Goal: Check status: Check status

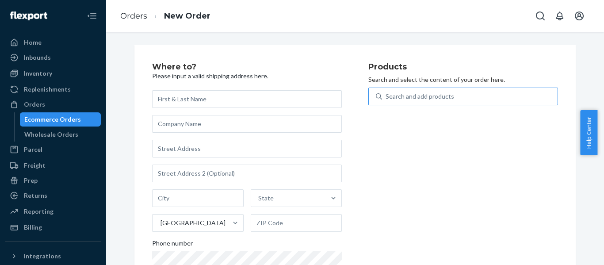
click at [412, 95] on div "Search and add products" at bounding box center [420, 96] width 69 height 9
click at [386, 95] on input "Search and add products" at bounding box center [386, 96] width 1 height 9
paste input "REST-ITS07FQD"
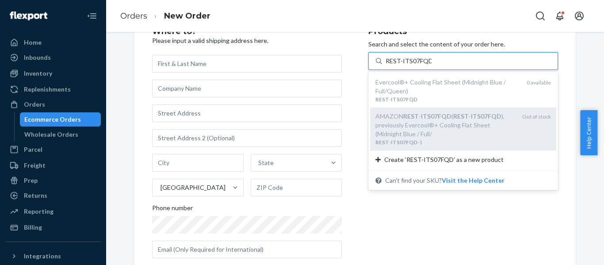
scroll to position [54, 0]
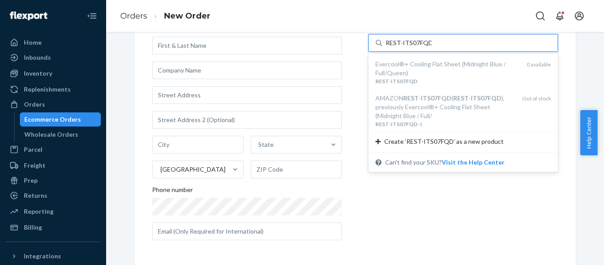
type input "REST-ITS07FQD"
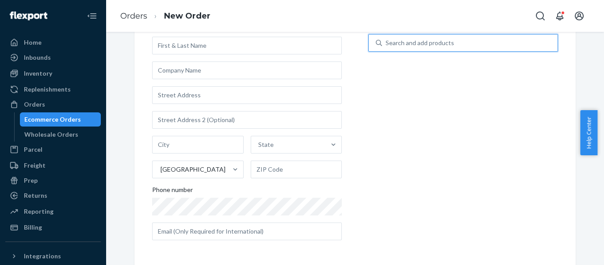
paste input "REST-ESSS02QK"
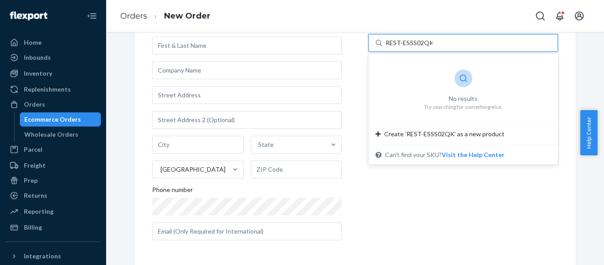
click at [399, 42] on input "REST-ESSS02QK" at bounding box center [409, 42] width 47 height 9
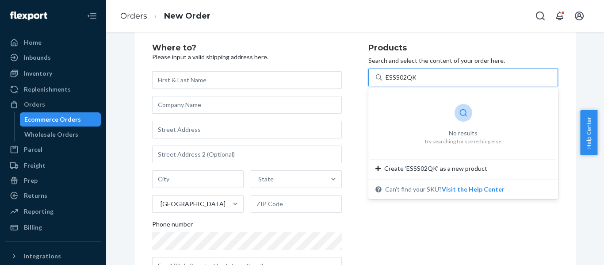
scroll to position [0, 0]
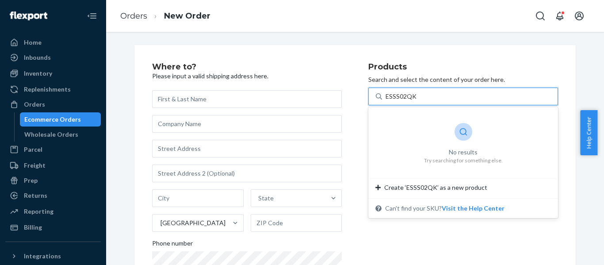
type input "ESSS02QK"
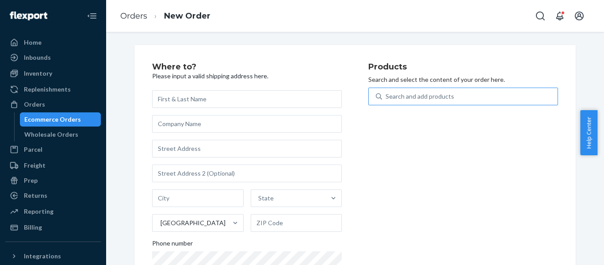
click at [389, 94] on div "Search and add products" at bounding box center [420, 96] width 69 height 9
click at [386, 94] on input "Search and add products" at bounding box center [386, 96] width 1 height 9
paste input "REST-ESSS02QK"
type input "REST-ESSS02QK"
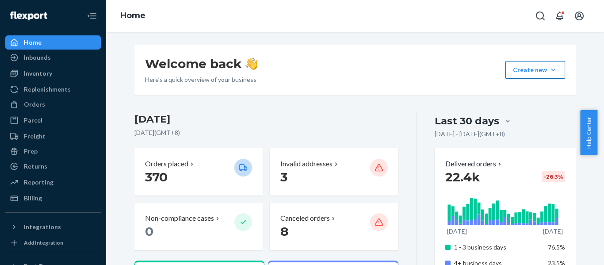
click at [547, 69] on button "Create new Create new inbound Create new order Create new product" at bounding box center [535, 70] width 60 height 18
click at [533, 108] on span "Create new order" at bounding box center [543, 110] width 57 height 6
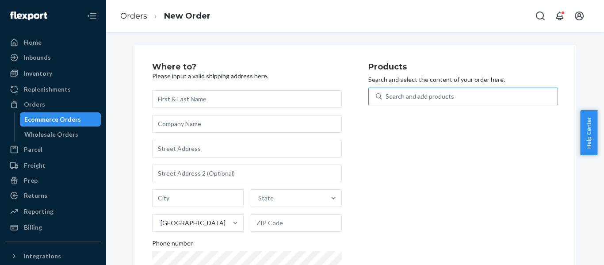
click at [414, 94] on div "Search and add products" at bounding box center [420, 96] width 69 height 9
click at [386, 94] on input "Search and add products" at bounding box center [386, 96] width 1 height 9
paste input "REST-ESSS02QK"
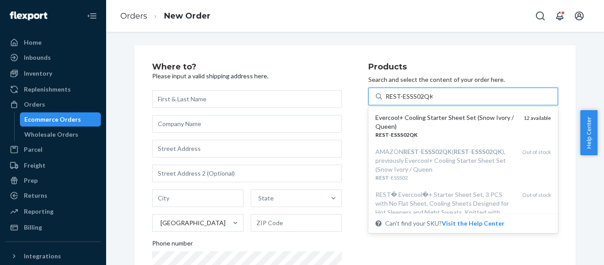
type input "REST-ESSS02QK"
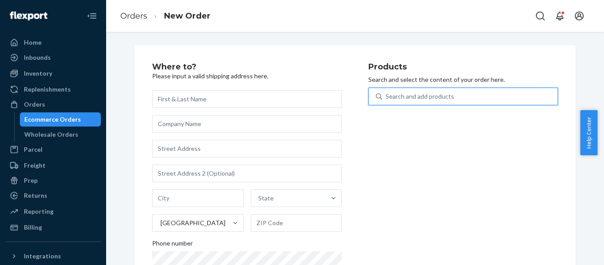
paste input "REST-ESSS01CK"
type input "REST-ESSS01CK"
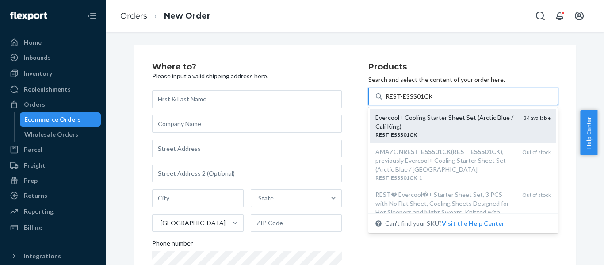
click at [443, 119] on div "Evercool+ Cooling Starter Sheet Set (Arctic Blue / Cali King)" at bounding box center [445, 122] width 141 height 18
click at [432, 101] on input "REST-ESSS01CK" at bounding box center [409, 96] width 46 height 9
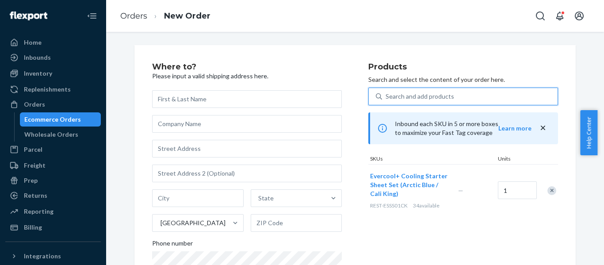
click at [541, 127] on icon "close" at bounding box center [543, 128] width 4 height 4
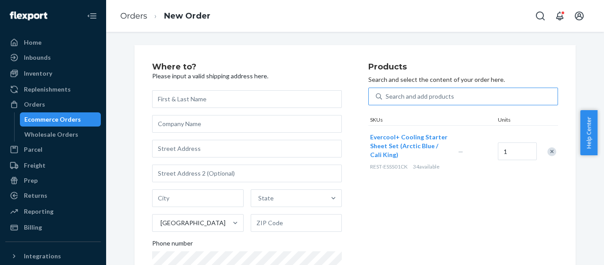
click at [547, 151] on div "Remove Item" at bounding box center [551, 151] width 9 height 9
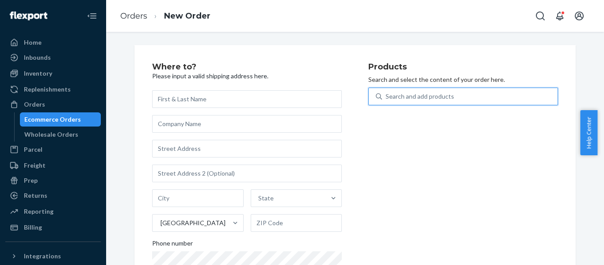
click at [413, 95] on div "Search and add products" at bounding box center [420, 96] width 69 height 9
click at [386, 95] on input "0 results available. Use Up and Down to choose options, press Enter to select t…" at bounding box center [386, 96] width 1 height 9
paste input "REST-ESSS01CK"
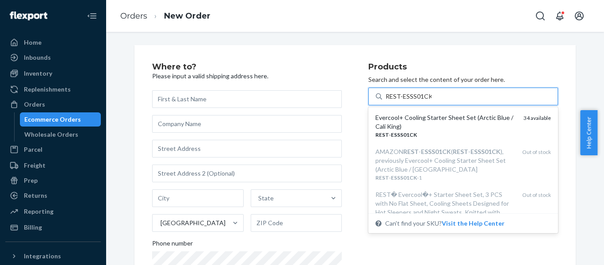
type input "REST-ESSS01CK"
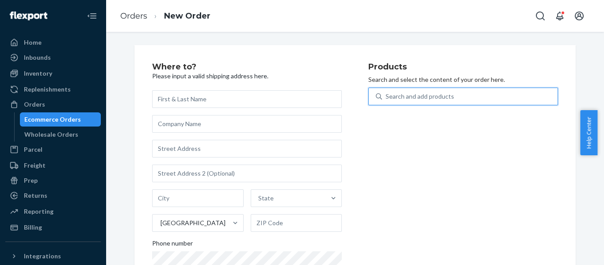
paste input "REST-ESSS01CK"
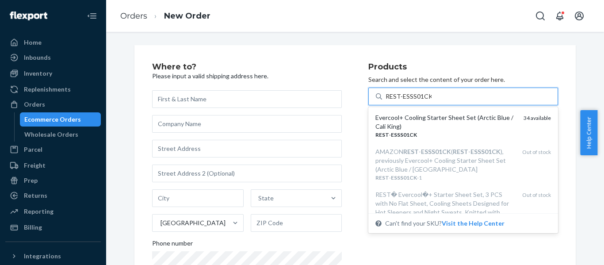
type input "REST-ESSS01CK"
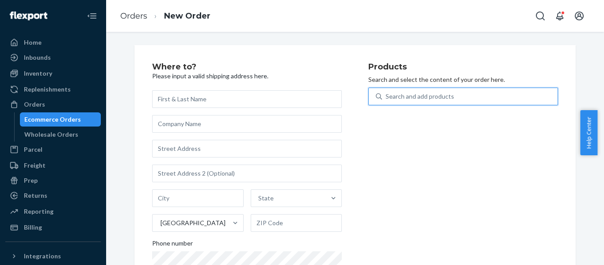
paste input "REST-ESSS01FD"
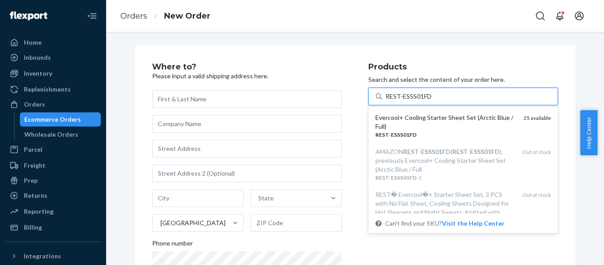
type input "REST-ESSS01FD"
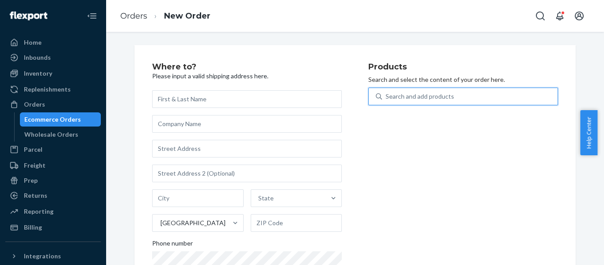
paste input "REST-ESSS01CK"
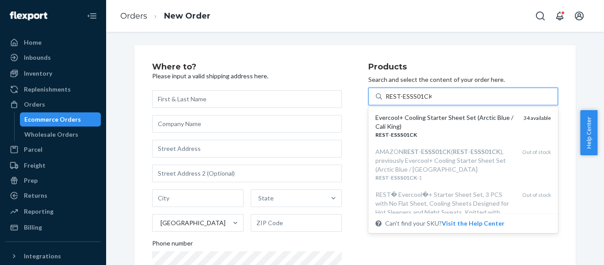
type input "REST-ESSS01CK"
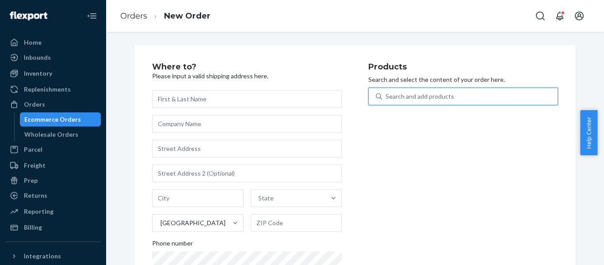
paste input "REST-SCD03T"
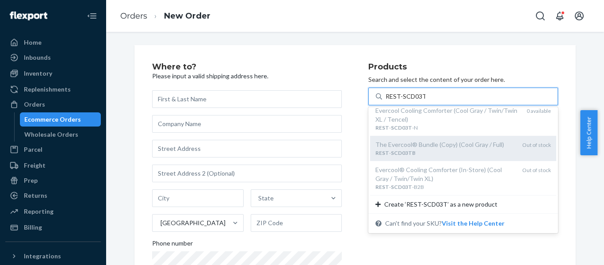
scroll to position [9, 0]
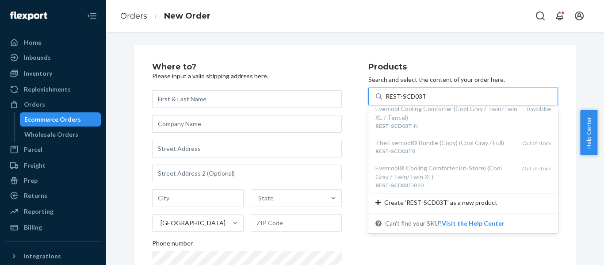
type input "REST-SCD03T"
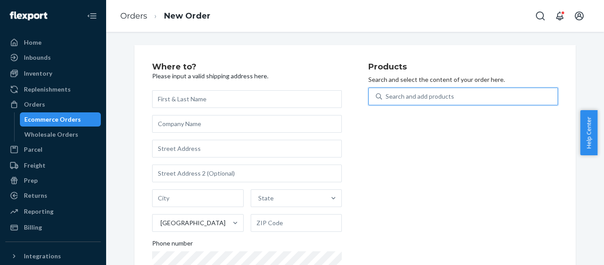
paste input "REST-ESSS02K"
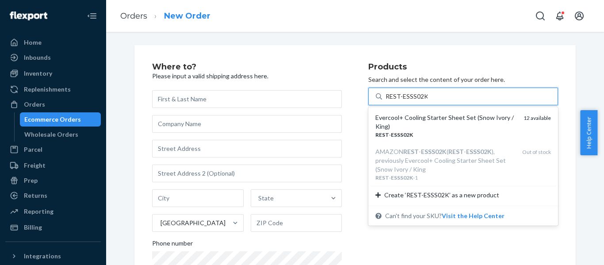
type input "REST-ESSS02K"
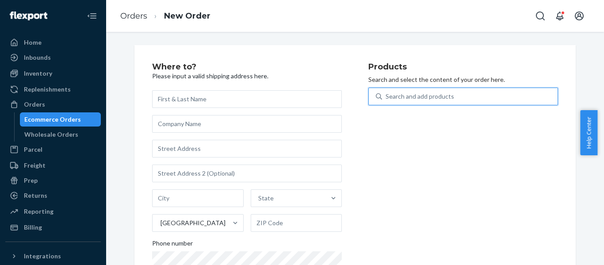
paste input "REST-ESSS02K"
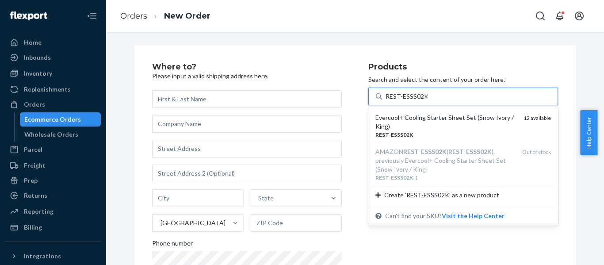
type input "REST-ESSS02K"
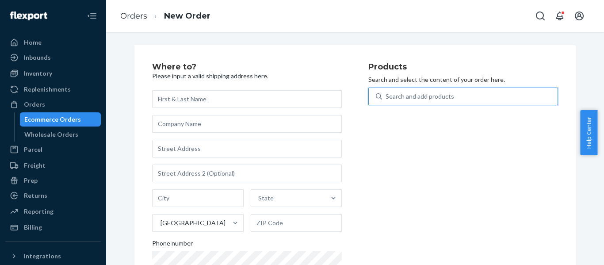
click at [415, 95] on div "Search and add products" at bounding box center [420, 96] width 69 height 9
click at [386, 95] on input "0 results available. Select is focused ,type to refine list, press Down to open…" at bounding box center [386, 96] width 1 height 9
paste input "SCD07T"
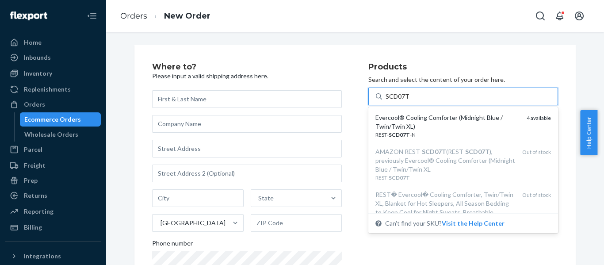
type input "SCD07T"
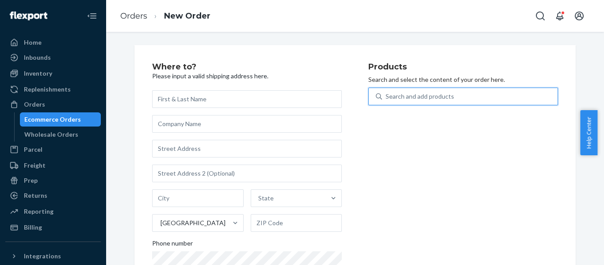
paste input "REST-ITS06CKK"
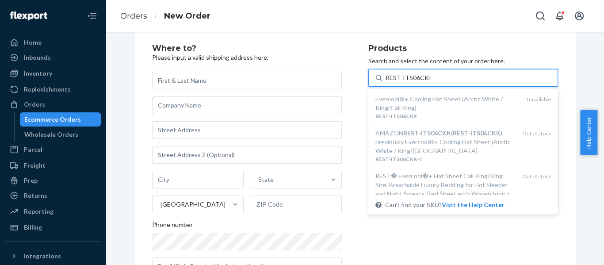
scroll to position [0, 0]
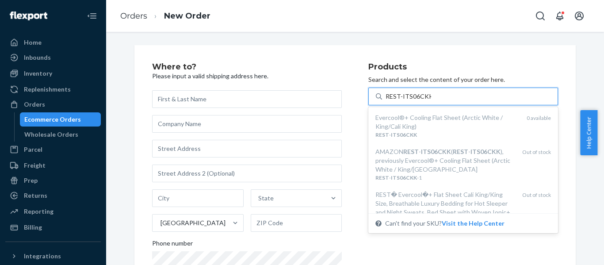
type input "REST-ITS06CKK"
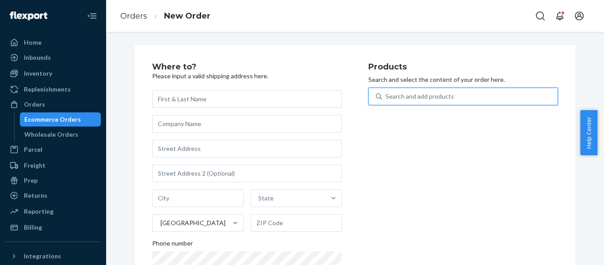
click at [407, 96] on div "Search and add products" at bounding box center [420, 96] width 69 height 9
click at [386, 96] on input "0 results available. Select is focused ,type to refine list, press Down to open…" at bounding box center [386, 96] width 1 height 9
paste input "REST-ESSS01CK"
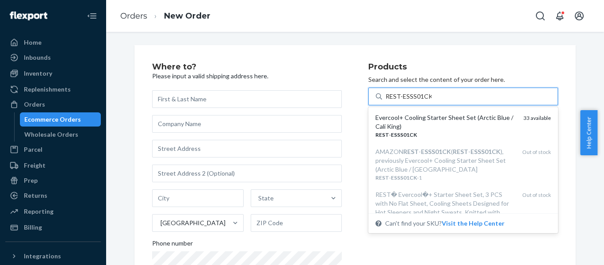
type input "REST-ESSS01CK"
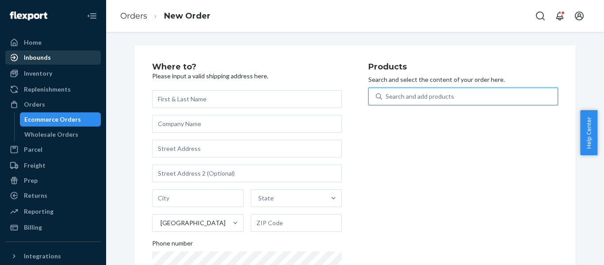
click at [31, 45] on div "Home" at bounding box center [33, 42] width 18 height 9
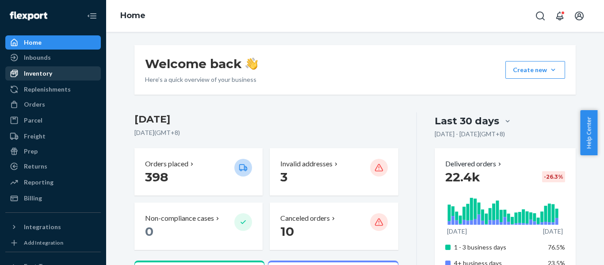
drag, startPoint x: 30, startPoint y: 102, endPoint x: 91, endPoint y: 79, distance: 65.4
click at [30, 102] on div "Orders" at bounding box center [34, 104] width 21 height 9
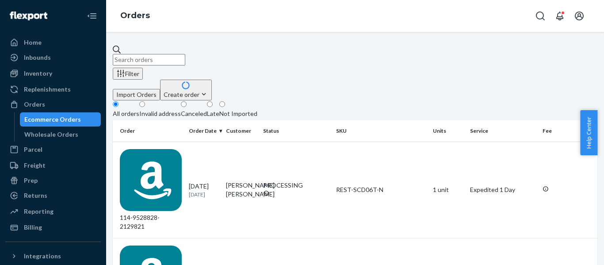
click at [182, 54] on input "text" at bounding box center [149, 59] width 73 height 11
paste input "PD2713355"
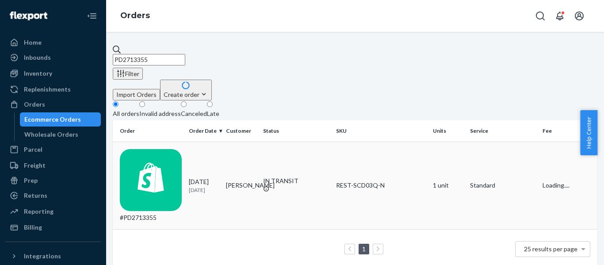
type input "PD2713355"
click at [158, 149] on div "#PD2713355" at bounding box center [151, 185] width 62 height 73
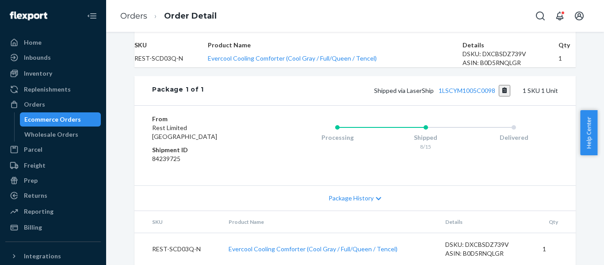
scroll to position [368, 0]
click at [452, 87] on link "1LSCYM1005C0098" at bounding box center [467, 91] width 57 height 8
click at [40, 103] on div "Orders" at bounding box center [34, 104] width 21 height 9
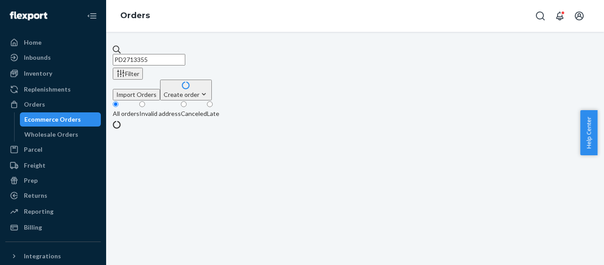
drag, startPoint x: 196, startPoint y: 52, endPoint x: -61, endPoint y: 59, distance: 256.5
click at [0, 59] on html "Home Inbounds Shipping Plans Problems Inventory Products Replenishments Orders …" at bounding box center [302, 132] width 604 height 265
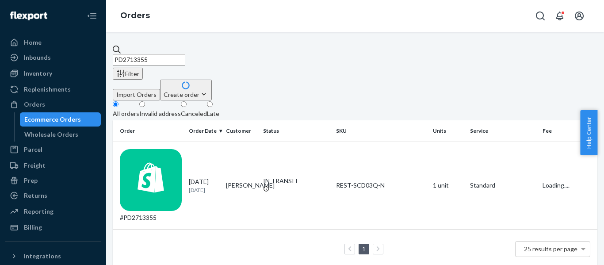
paste input "US25338490"
type input "US25338490"
click at [161, 149] on div "#US25338490" at bounding box center [151, 185] width 62 height 73
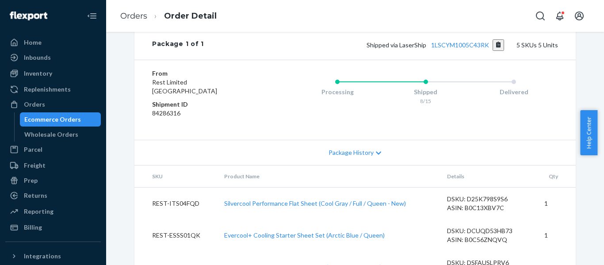
scroll to position [516, 0]
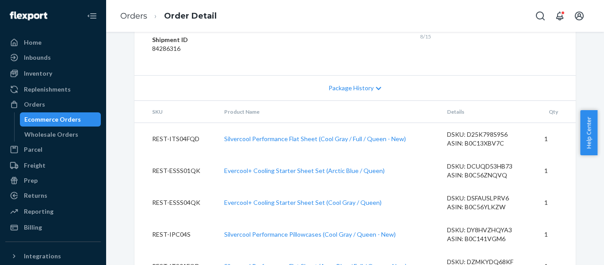
drag, startPoint x: 36, startPoint y: 106, endPoint x: 81, endPoint y: 85, distance: 50.1
click at [36, 106] on div "Orders" at bounding box center [34, 104] width 21 height 9
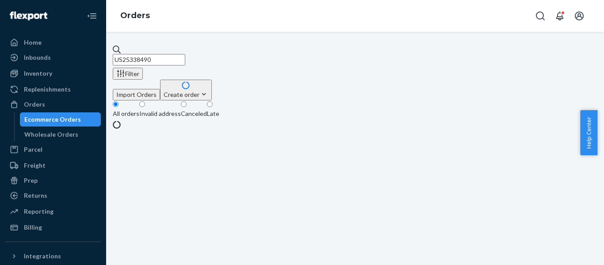
drag, startPoint x: 122, startPoint y: 51, endPoint x: -52, endPoint y: 51, distance: 174.6
click at [0, 51] on html "Home Inbounds Shipping Plans Problems Inventory Products Replenishments Orders …" at bounding box center [302, 132] width 604 height 265
paste input "242"
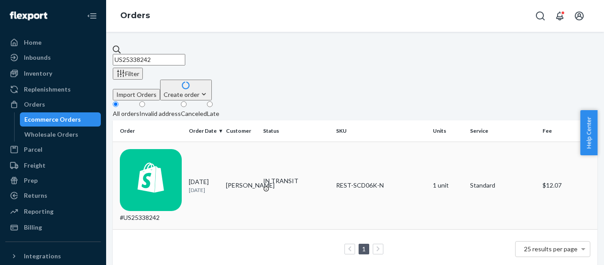
type input "US25338242"
click at [157, 149] on div "#US25338242" at bounding box center [151, 185] width 62 height 73
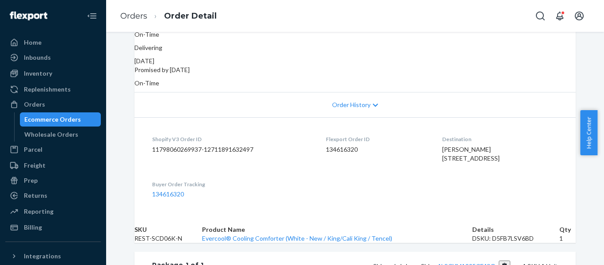
scroll to position [221, 0]
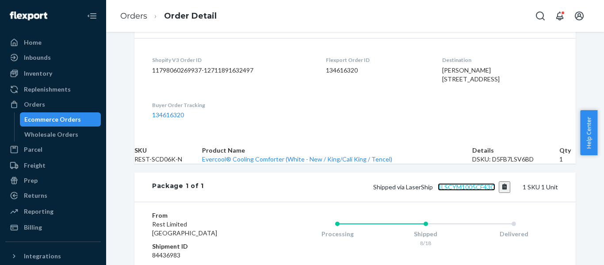
click at [474, 191] on link "1LSCYM1005CF43G" at bounding box center [466, 187] width 57 height 8
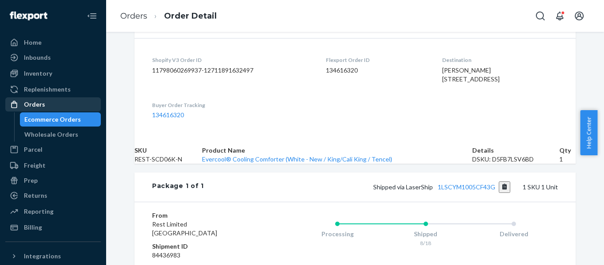
click at [37, 103] on div "Orders" at bounding box center [34, 104] width 21 height 9
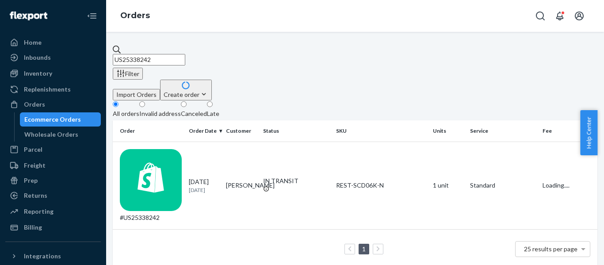
drag, startPoint x: 195, startPoint y: 54, endPoint x: -47, endPoint y: 78, distance: 243.9
click at [0, 78] on html "Home Inbounds Shipping Plans Problems Inventory Products Replenishments Orders …" at bounding box center [302, 132] width 604 height 265
paste input "24"
type input "US25338224"
click at [161, 149] on div "#US25338224" at bounding box center [151, 185] width 62 height 73
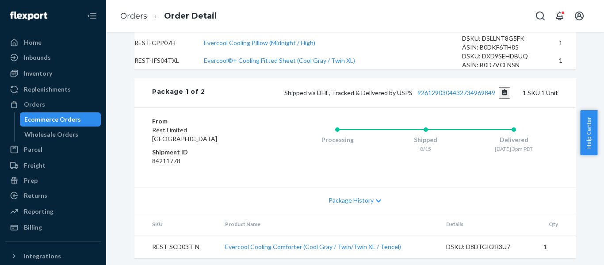
scroll to position [516, 0]
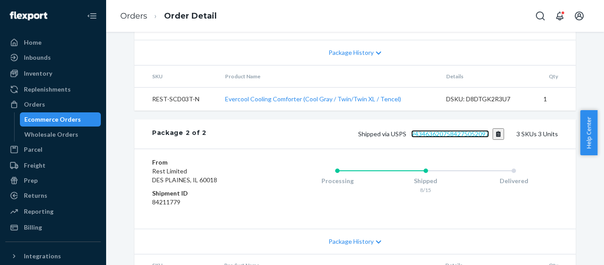
click at [464, 138] on link "9434636207584275052097" at bounding box center [450, 134] width 78 height 8
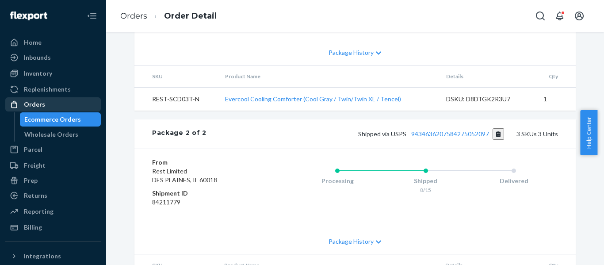
click at [41, 103] on div "Orders" at bounding box center [34, 104] width 21 height 9
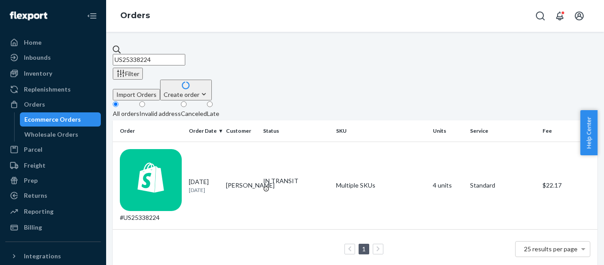
drag, startPoint x: 177, startPoint y: 59, endPoint x: -28, endPoint y: 59, distance: 205.2
click at [0, 59] on html "Home Inbounds Shipping Plans Problems Inventory Products Replenishments Orders …" at bounding box center [302, 132] width 604 height 265
paste input "774"
type input "US25337744"
click at [156, 149] on div "#US25337744" at bounding box center [151, 185] width 62 height 73
